Goal: Check status: Check status

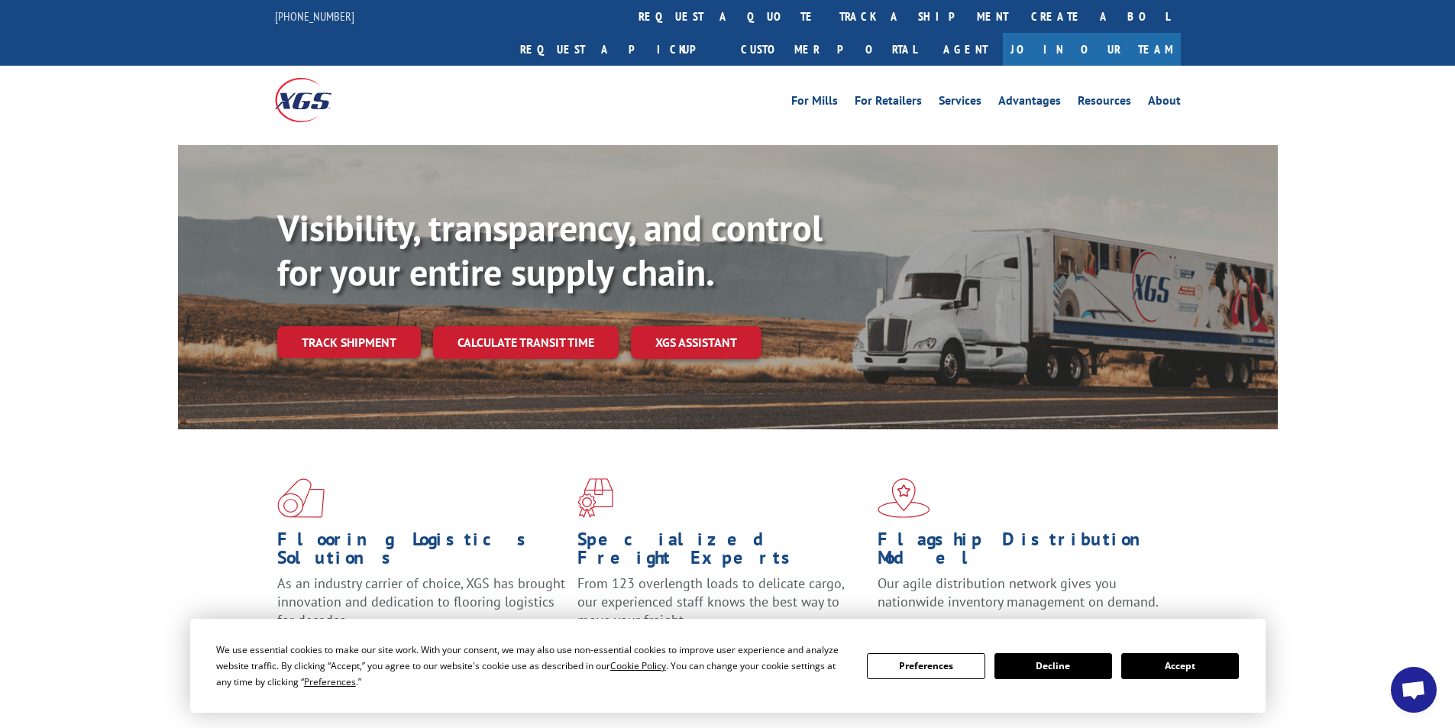
click at [1148, 660] on button "Accept" at bounding box center [1180, 666] width 118 height 26
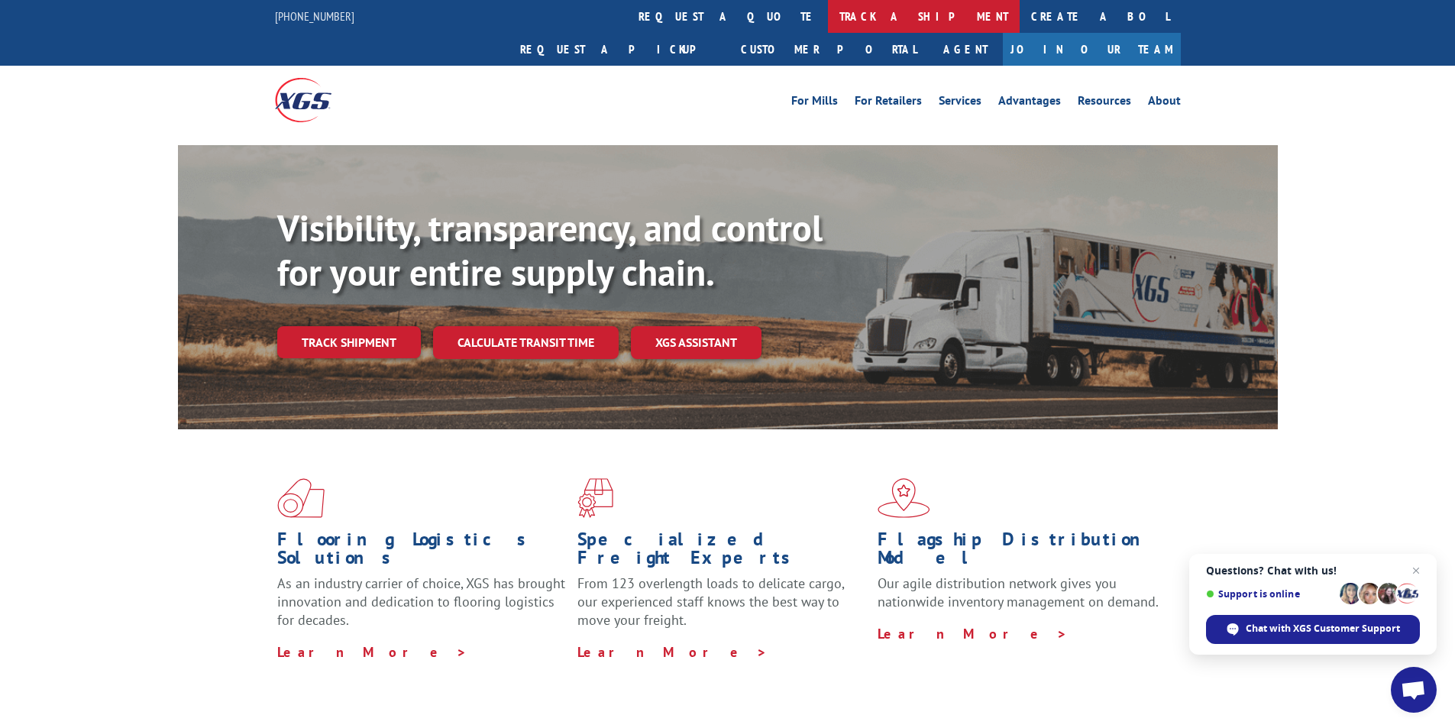
click at [828, 21] on link "track a shipment" at bounding box center [924, 16] width 192 height 33
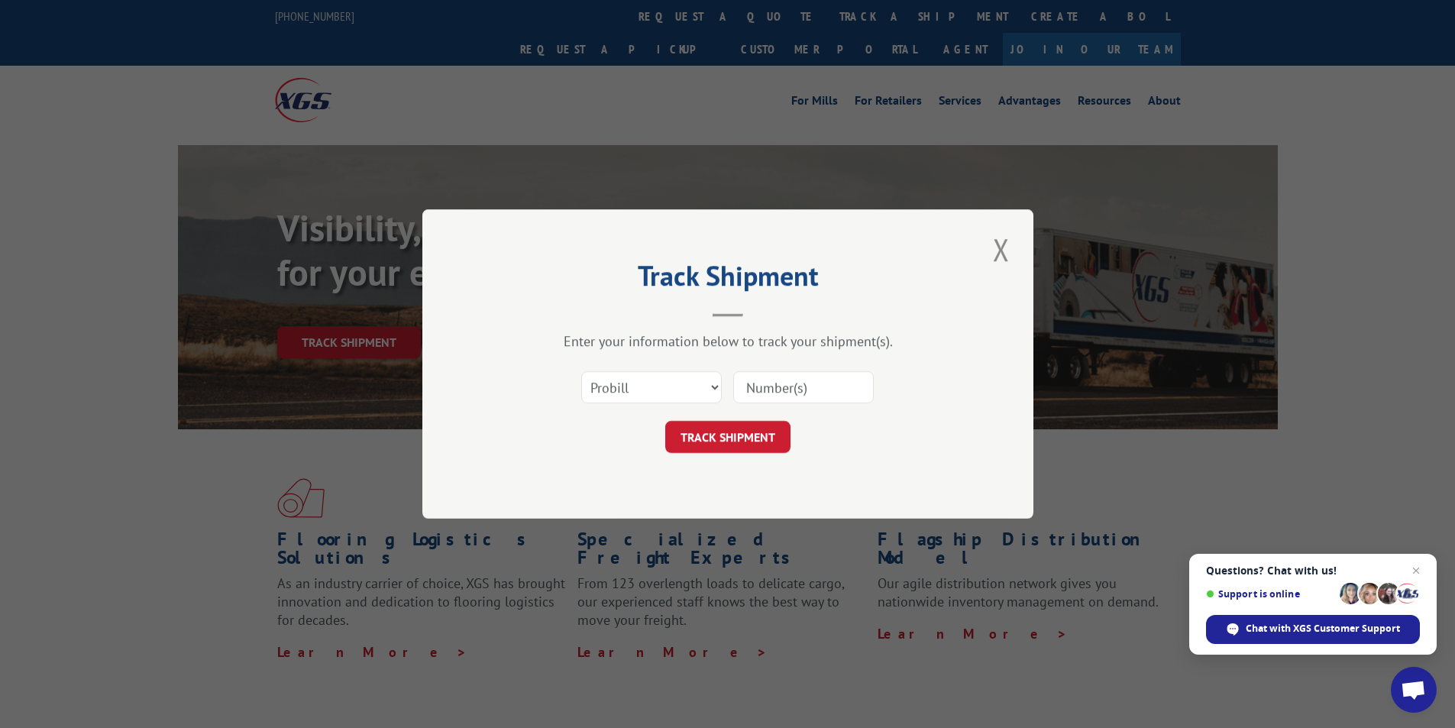
click at [788, 381] on input at bounding box center [803, 387] width 141 height 32
paste input "17153187"
type input "17153187"
click at [729, 432] on button "TRACK SHIPMENT" at bounding box center [727, 437] width 125 height 32
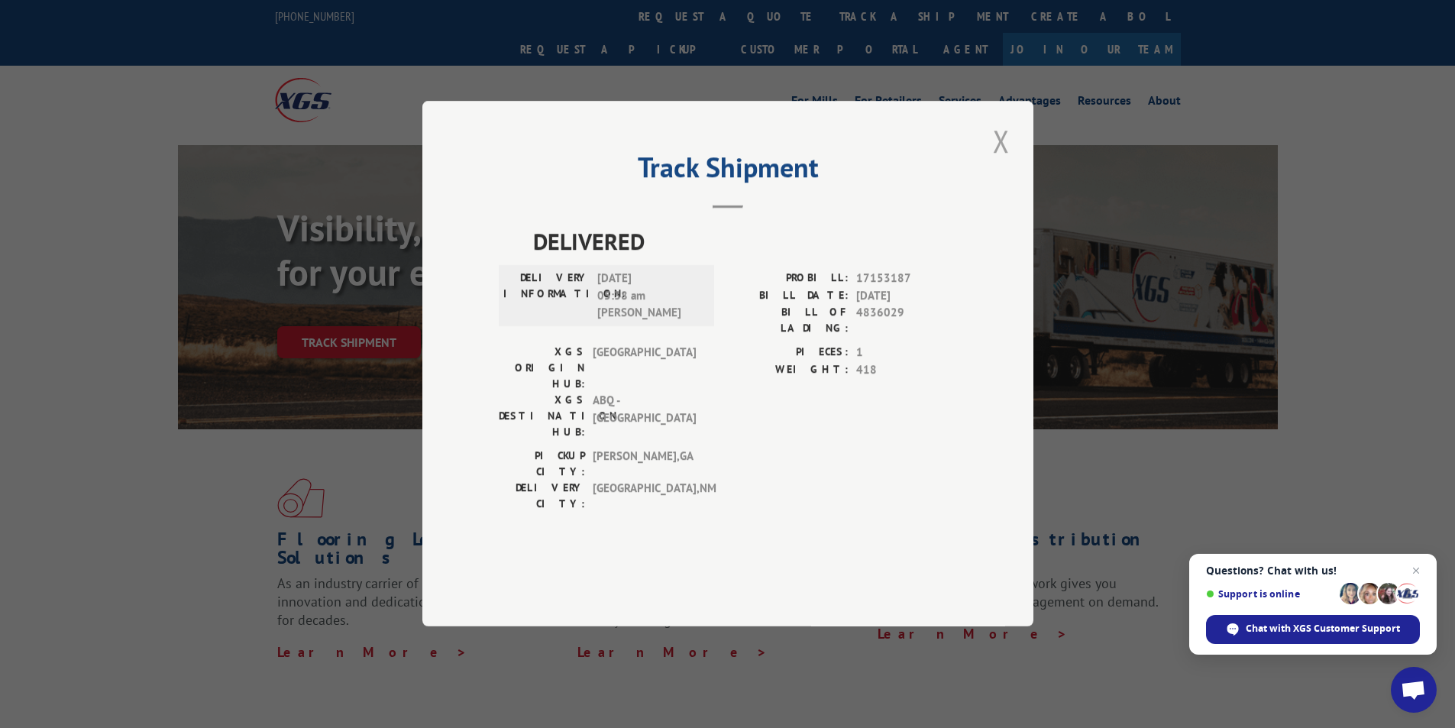
click at [1005, 162] on button "Close modal" at bounding box center [1001, 141] width 26 height 42
